Goal: Task Accomplishment & Management: Manage account settings

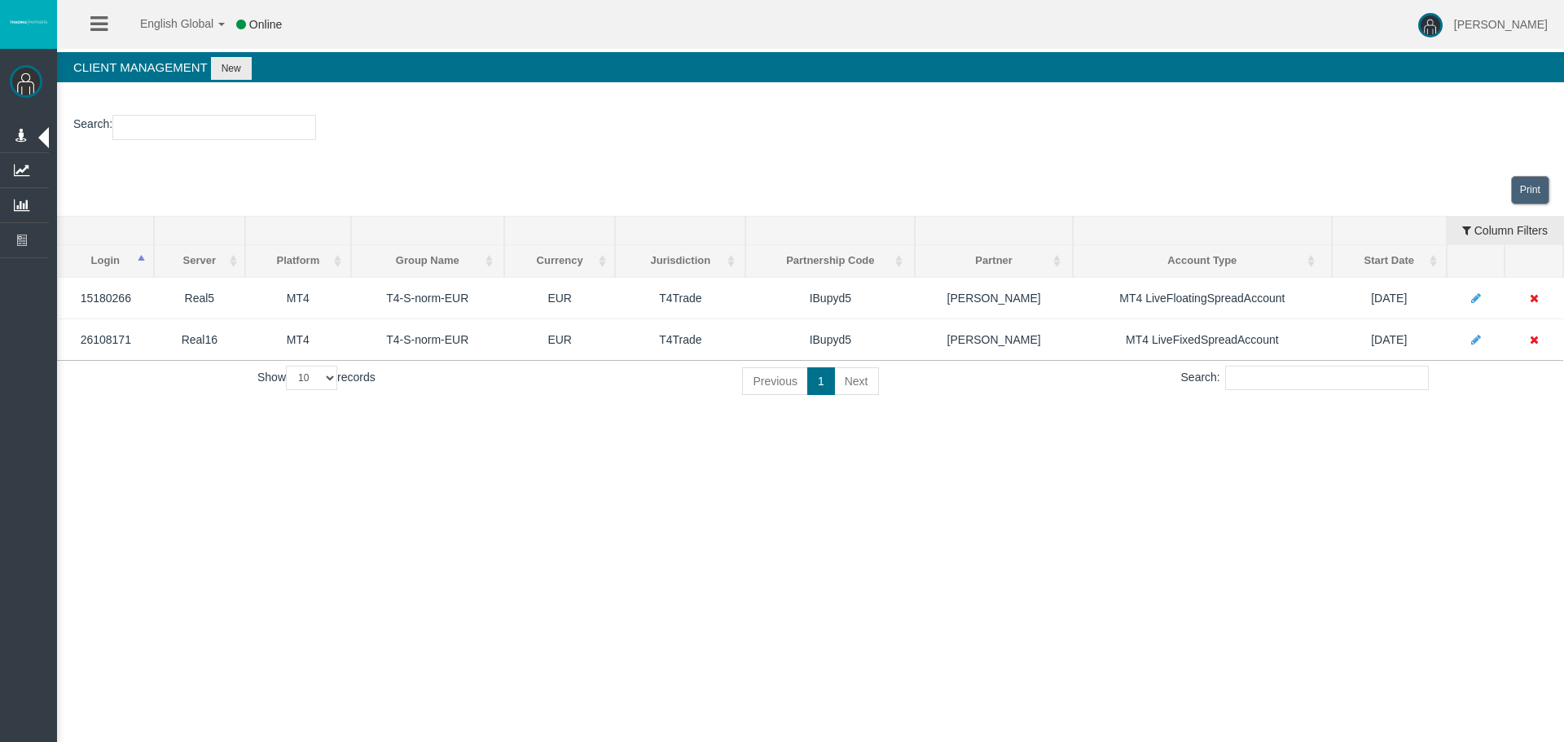
click at [187, 109] on section "Search :" at bounding box center [810, 132] width 1507 height 66
click at [192, 134] on input "number" at bounding box center [214, 127] width 204 height 25
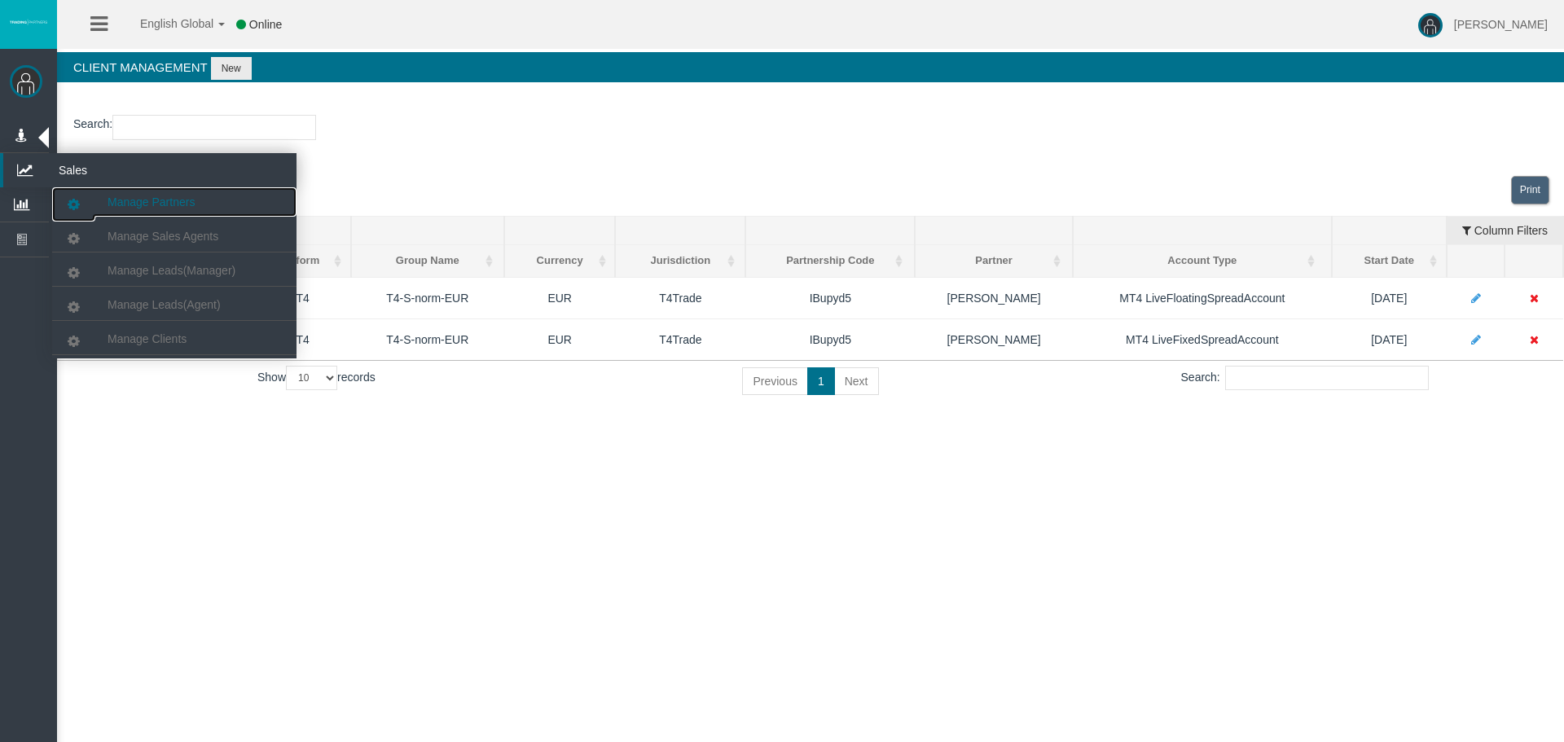
click at [169, 209] on link "Manage Partners" at bounding box center [174, 201] width 244 height 29
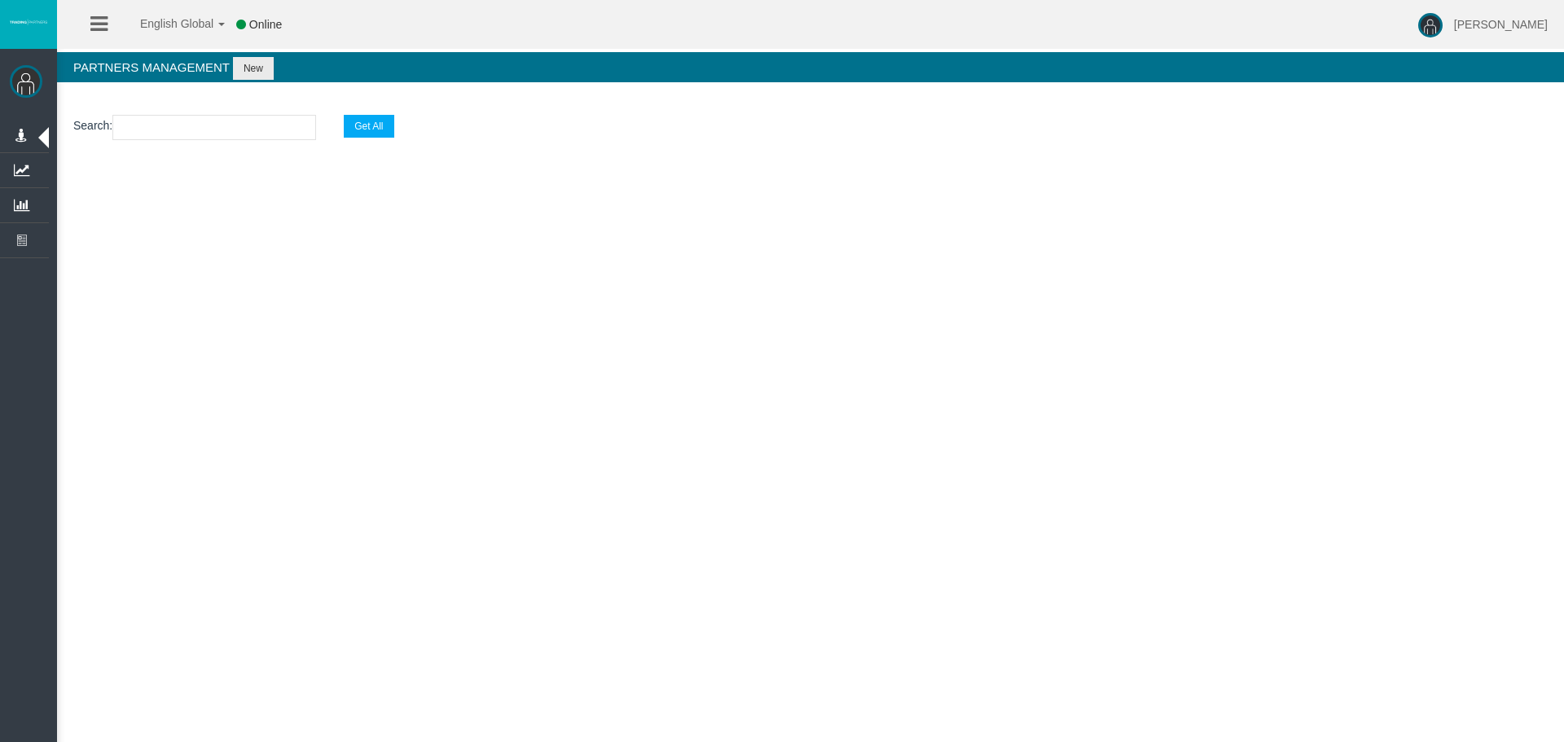
click at [959, 361] on div "English Global 简体中文 English Global 日本語 한국어 Online [PERSON_NAME] Help Log Out [P…" at bounding box center [782, 371] width 1564 height 742
click at [289, 137] on input "text" at bounding box center [214, 127] width 204 height 25
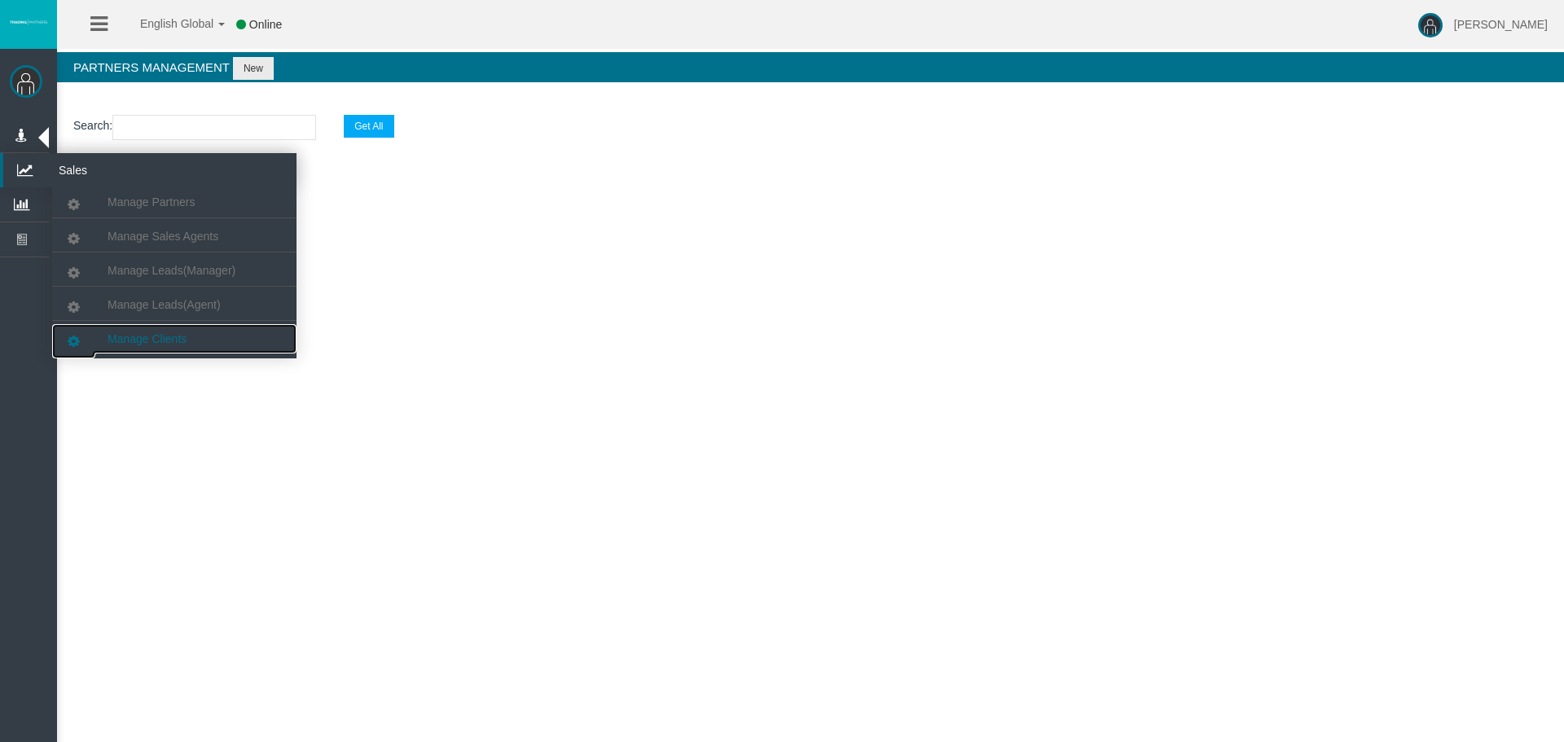
click at [128, 342] on span "Manage Clients" at bounding box center [147, 338] width 79 height 13
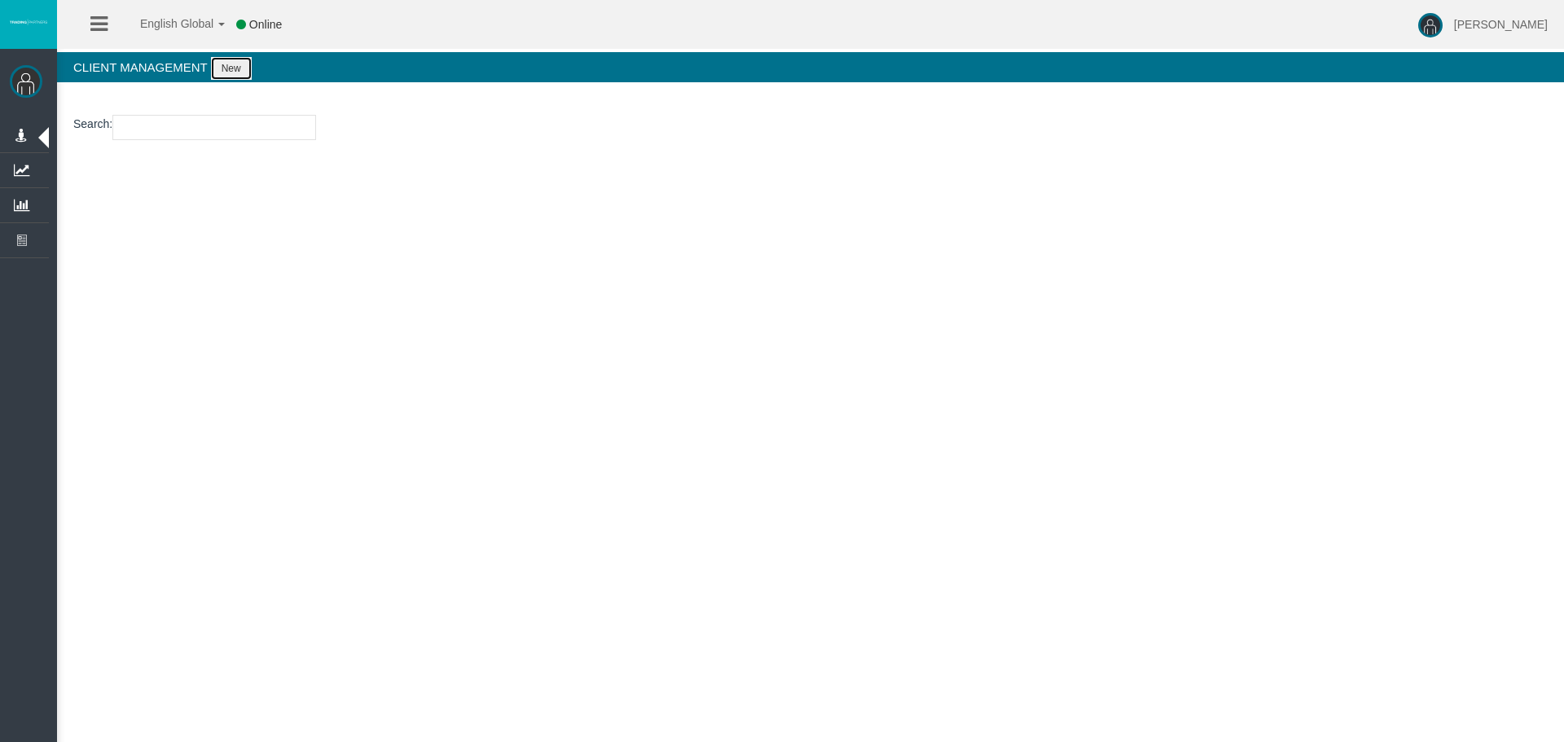
click at [217, 75] on button "New" at bounding box center [231, 68] width 41 height 23
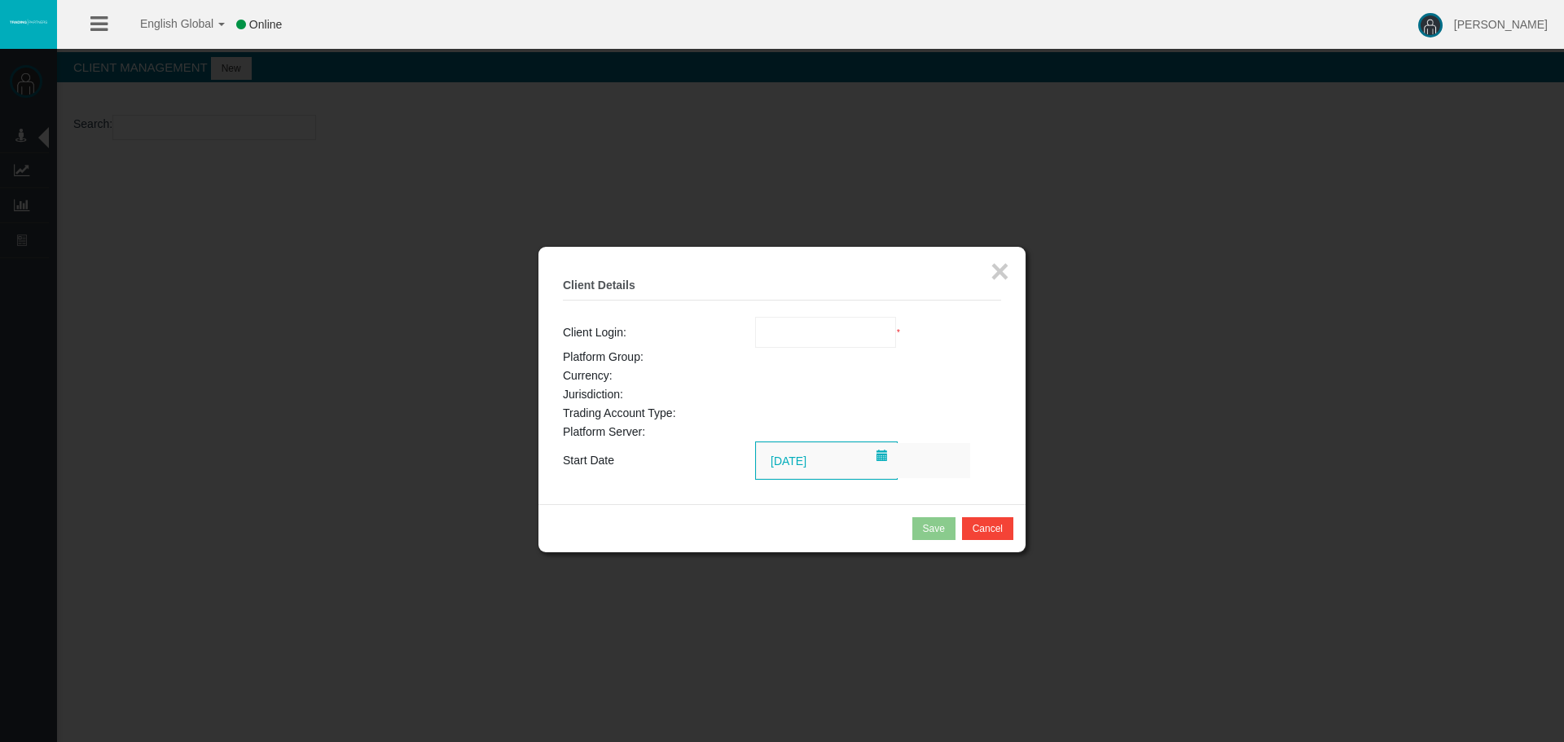
click at [712, 332] on td "Client Login:" at bounding box center [659, 332] width 192 height 31
click at [863, 335] on input "text" at bounding box center [826, 332] width 140 height 29
paste input "26106493"
click at [782, 362] on span "26106493" at bounding box center [790, 361] width 51 height 13
type input "26106493"
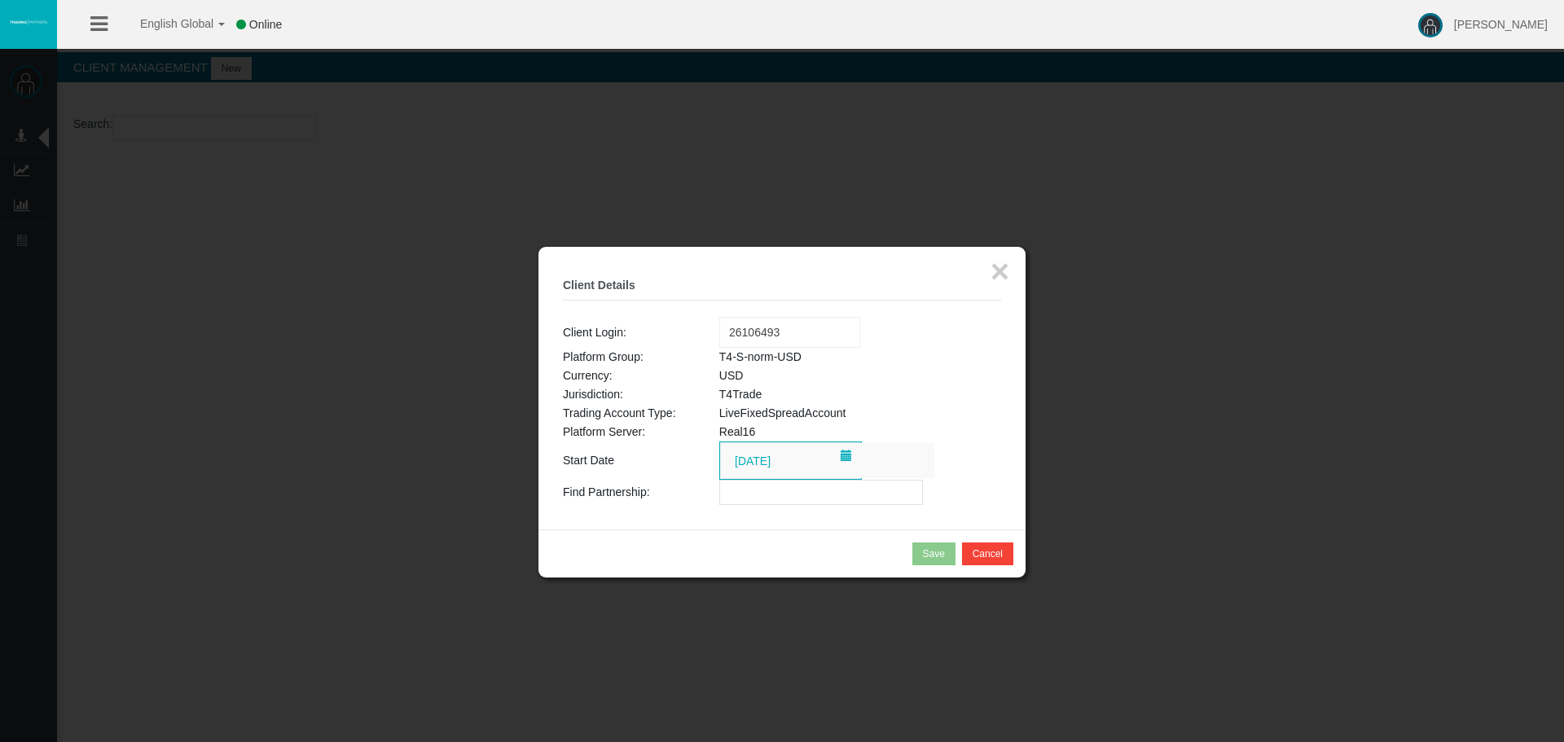
click at [764, 495] on input "text" at bounding box center [821, 492] width 204 height 25
click at [768, 494] on input "text" at bounding box center [821, 492] width 204 height 25
paste input "19268724"
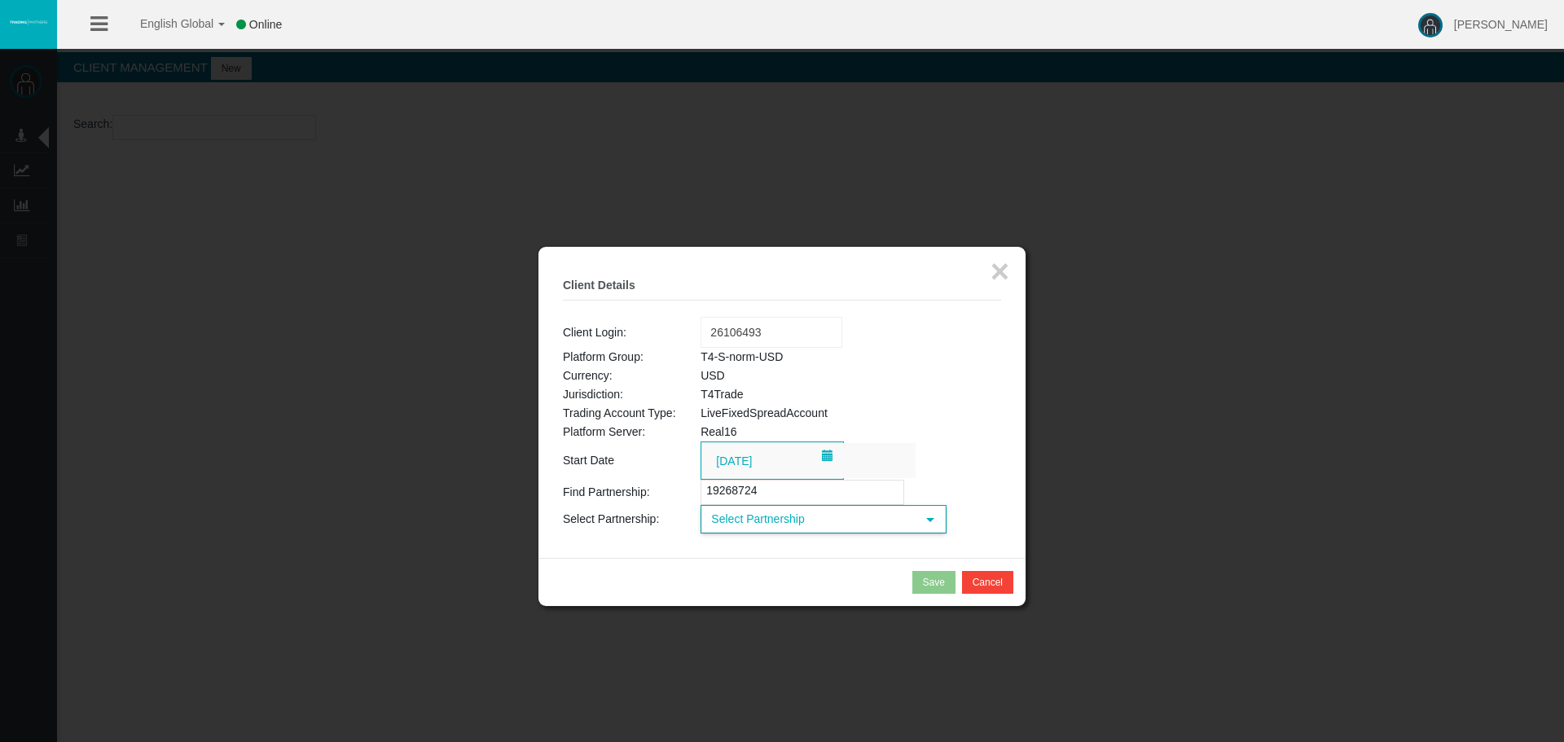
type input "19268724"
click at [798, 521] on span "Select Partnership" at bounding box center [808, 519] width 213 height 25
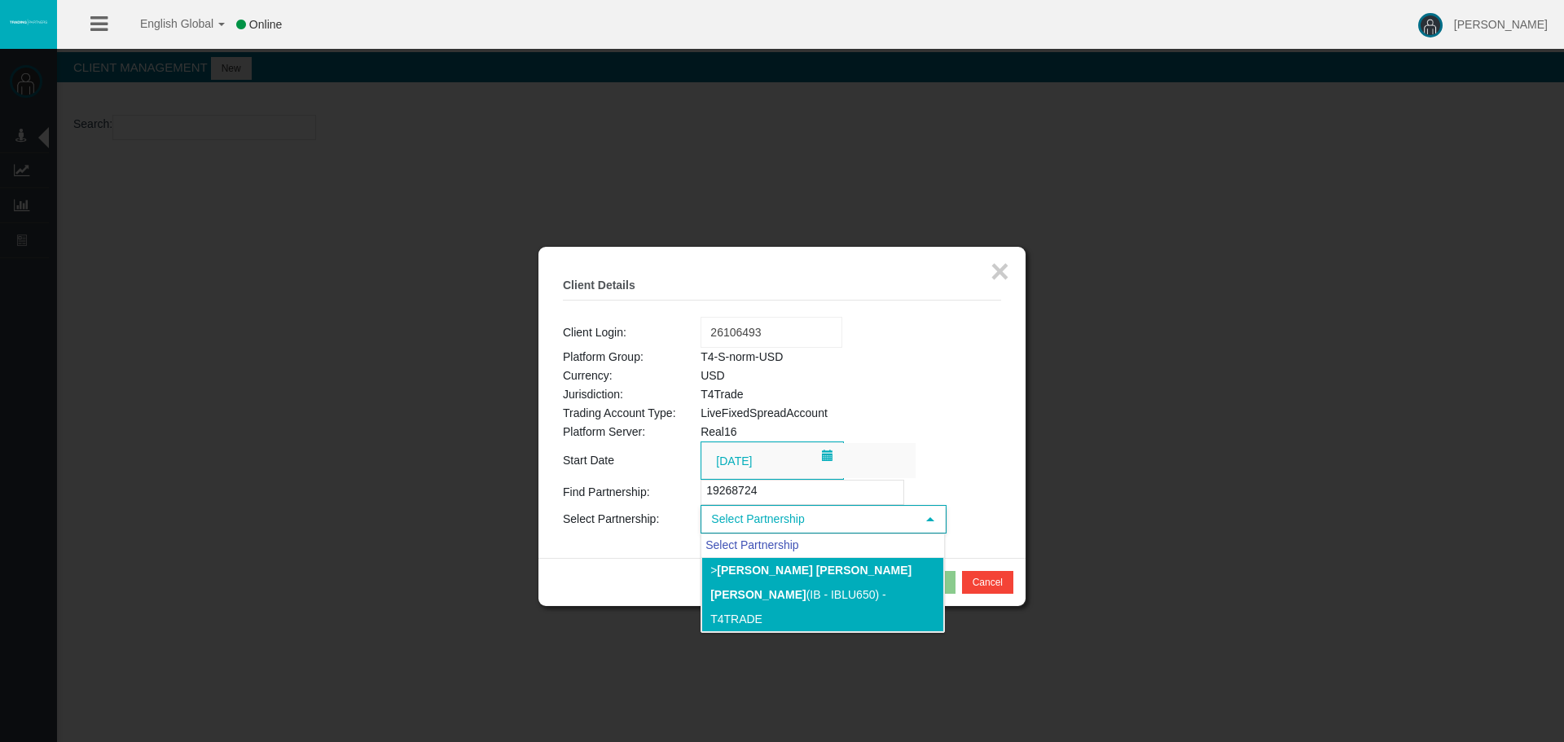
click at [795, 588] on li "> Antonio Jose Lopez Vargas (IB - IBlu650) - T4Trade" at bounding box center [822, 594] width 243 height 75
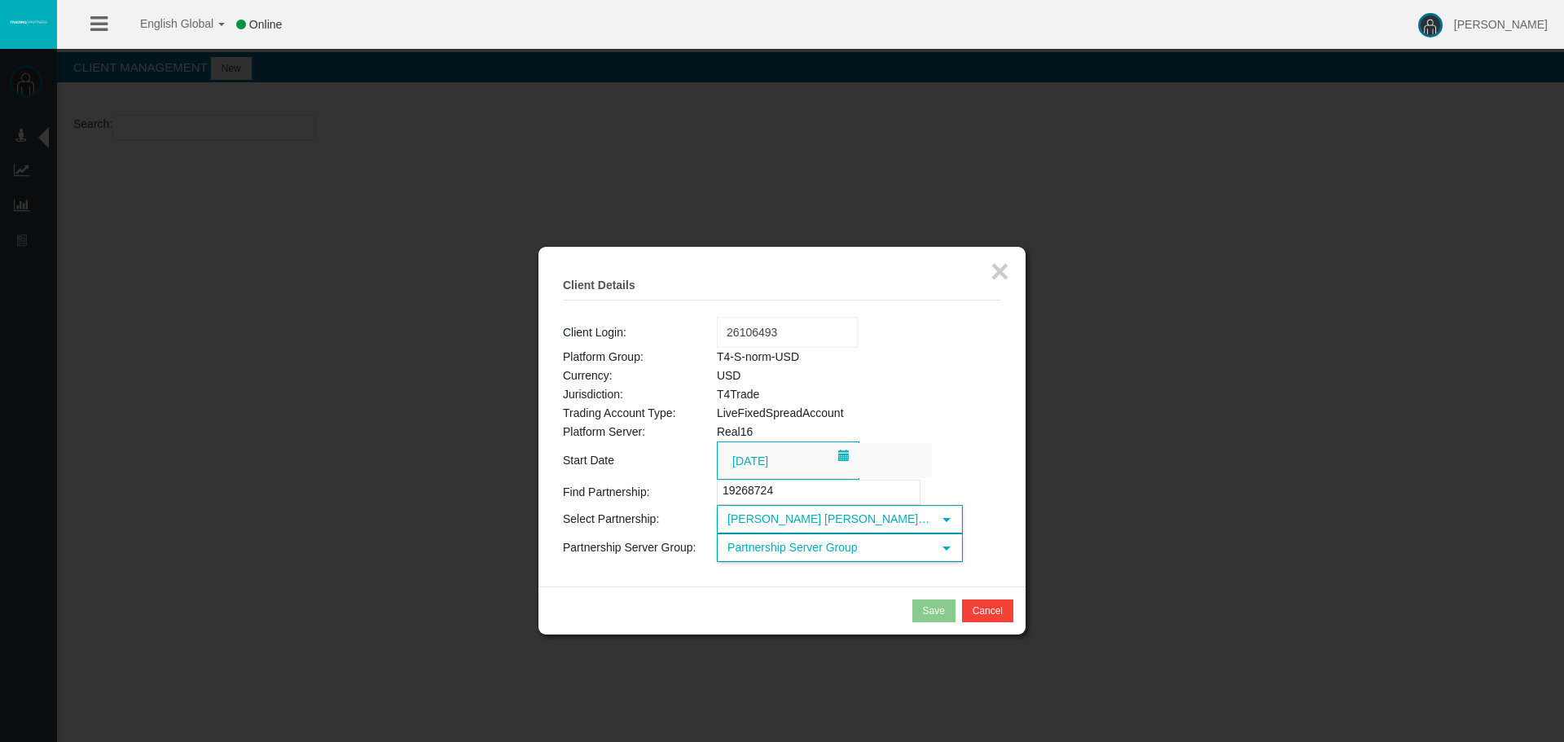
click at [819, 546] on span "Partnership Server Group" at bounding box center [824, 547] width 213 height 25
click at [806, 593] on li "T4-S-norm-USD (USD)" at bounding box center [839, 598] width 243 height 26
click at [921, 611] on button "Save" at bounding box center [933, 611] width 43 height 23
